Goal: Find contact information: Find contact information

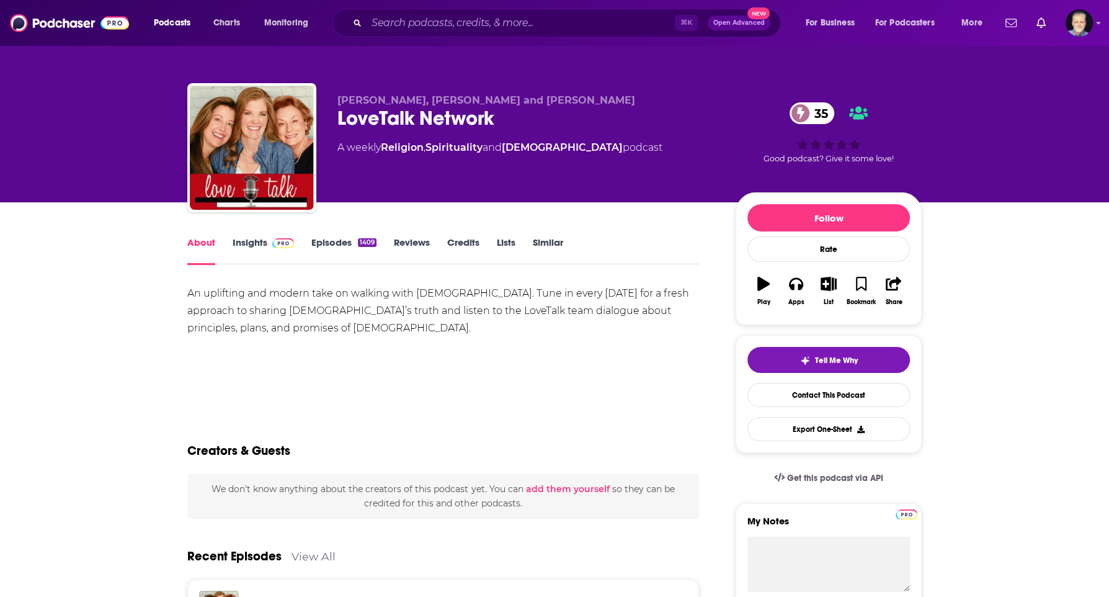
click at [277, 236] on span at bounding box center [283, 242] width 22 height 12
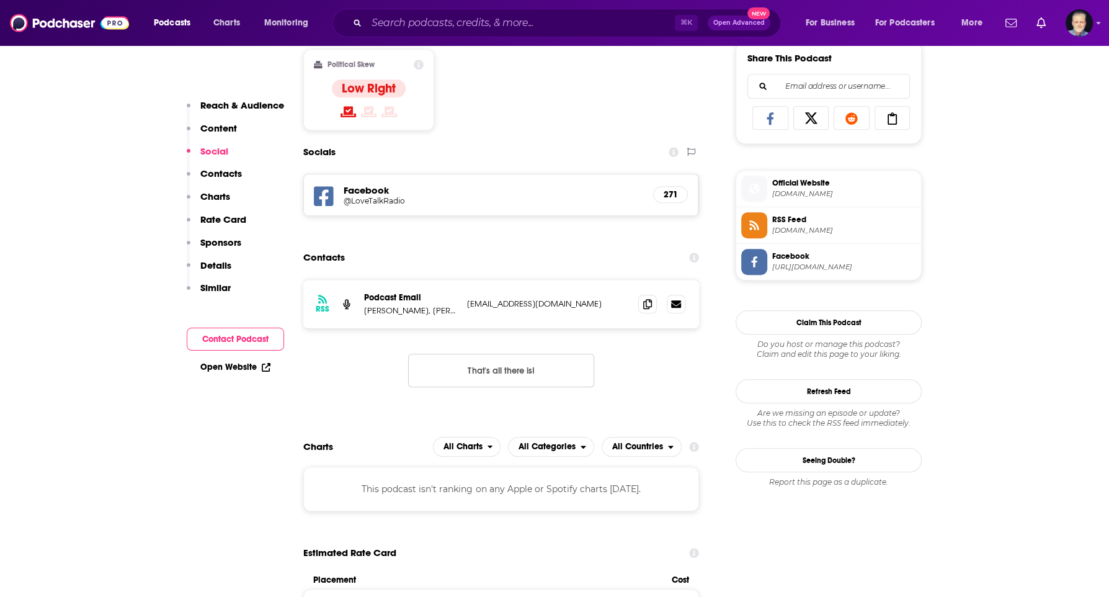
scroll to position [787, 0]
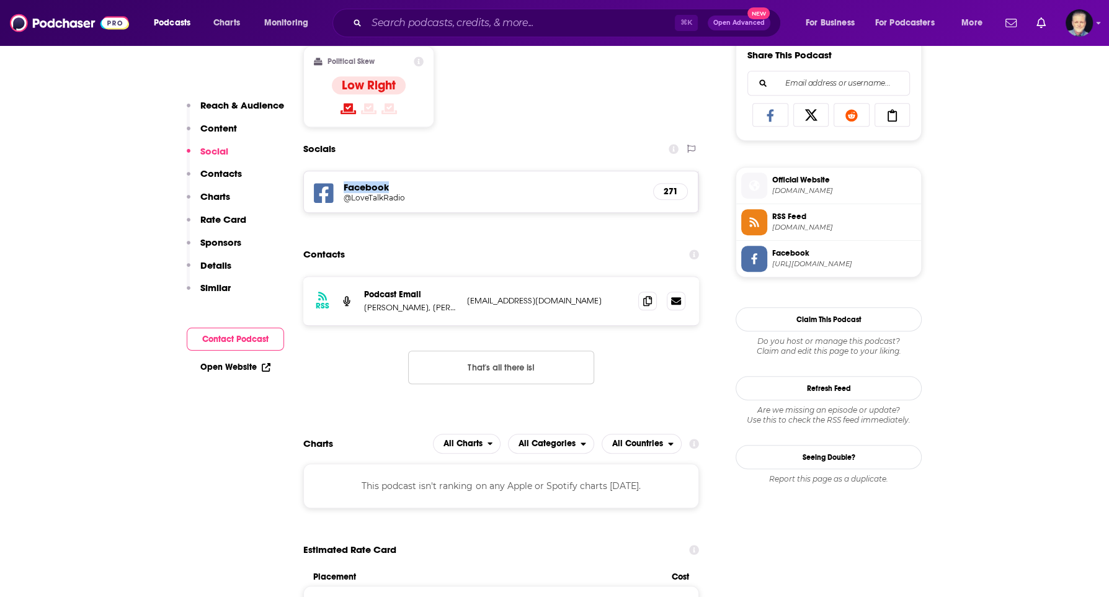
click at [361, 194] on h5 "@LoveTalkRadio" at bounding box center [443, 197] width 199 height 9
click at [647, 300] on icon at bounding box center [647, 300] width 9 height 10
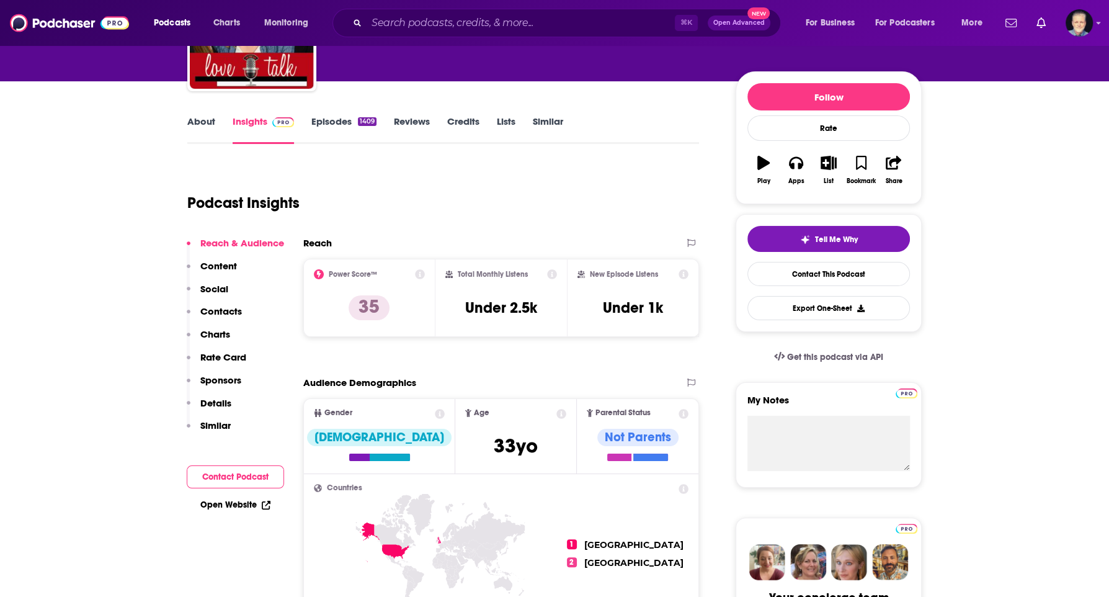
scroll to position [0, 0]
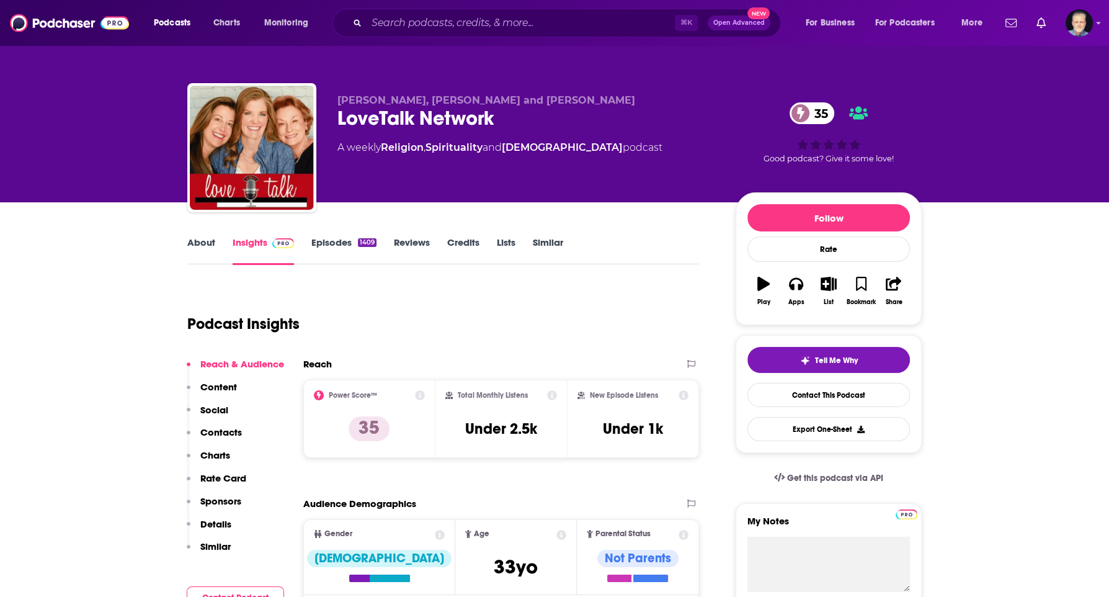
drag, startPoint x: 643, startPoint y: 99, endPoint x: 339, endPoint y: 101, distance: 304.7
click at [339, 102] on p "[PERSON_NAME], [PERSON_NAME] and [PERSON_NAME]" at bounding box center [527, 100] width 378 height 12
copy span "[PERSON_NAME], [PERSON_NAME] and [PERSON_NAME]"
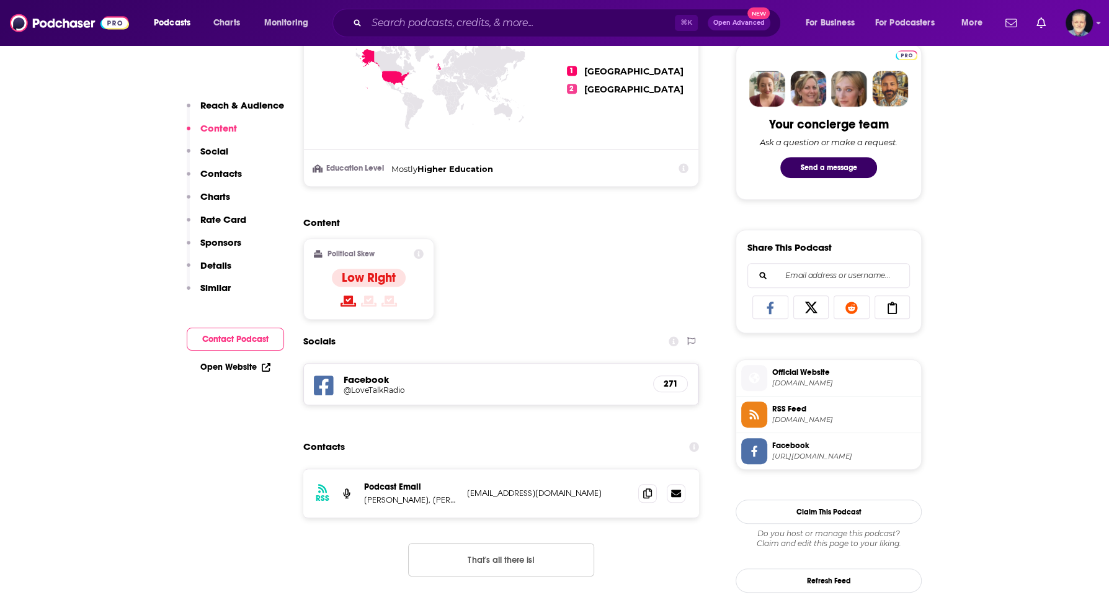
scroll to position [600, 0]
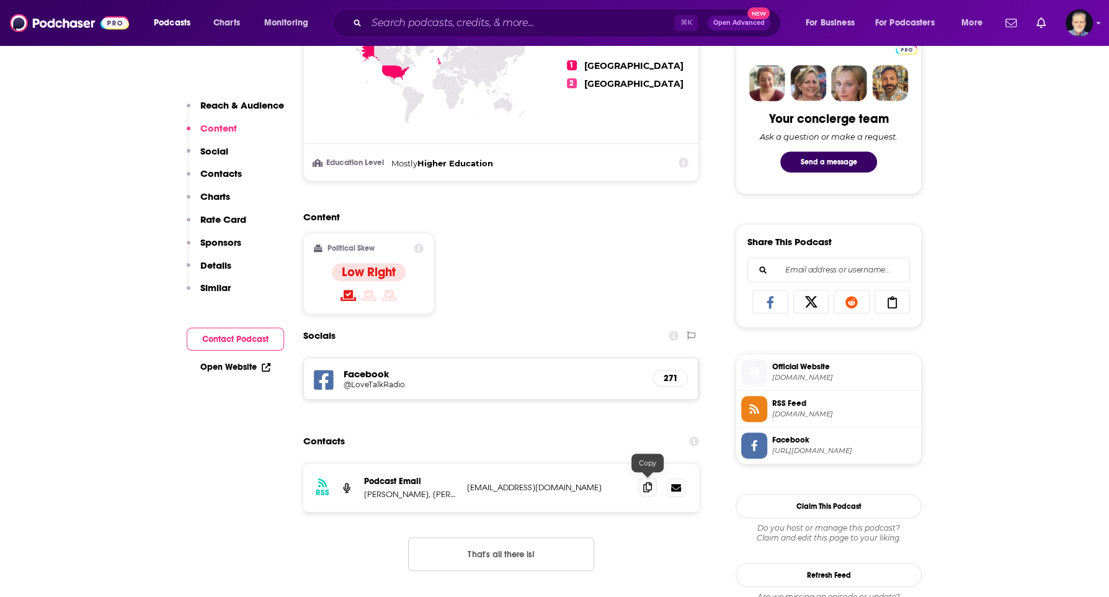
click at [645, 484] on icon at bounding box center [647, 487] width 9 height 10
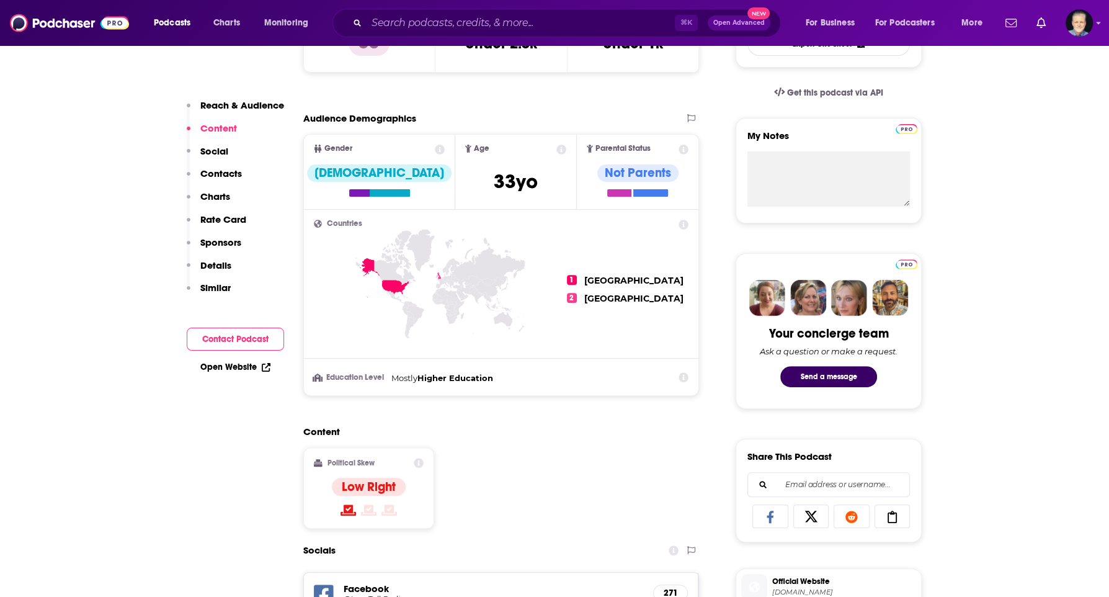
scroll to position [0, 0]
